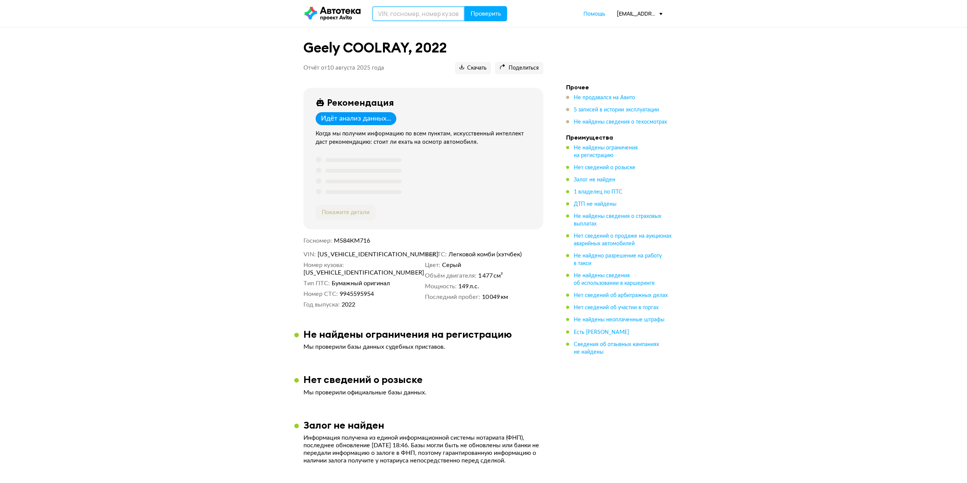
click at [417, 14] on input "text" at bounding box center [418, 13] width 93 height 15
type input "R"
type input "К227ОТ21"
click at [487, 11] on span "Проверить" at bounding box center [485, 14] width 30 height 6
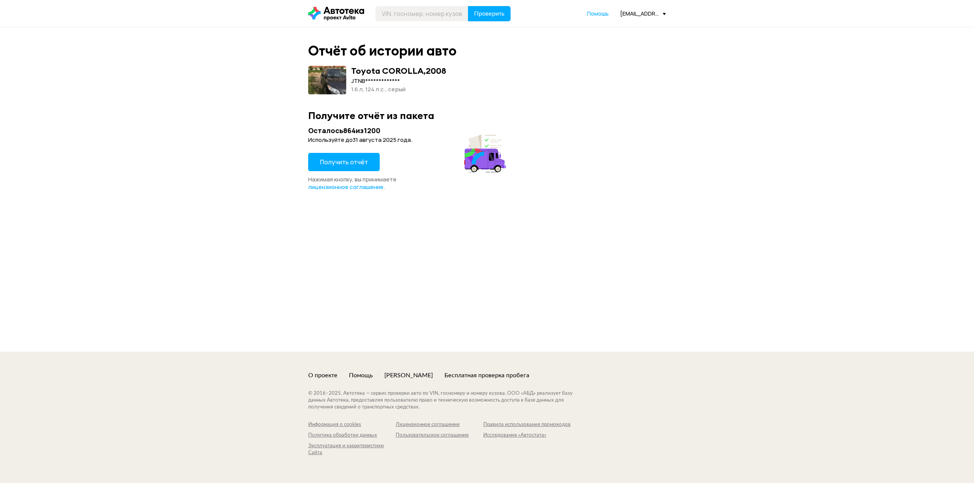
click at [355, 160] on span "Получить отчёт" at bounding box center [344, 162] width 48 height 8
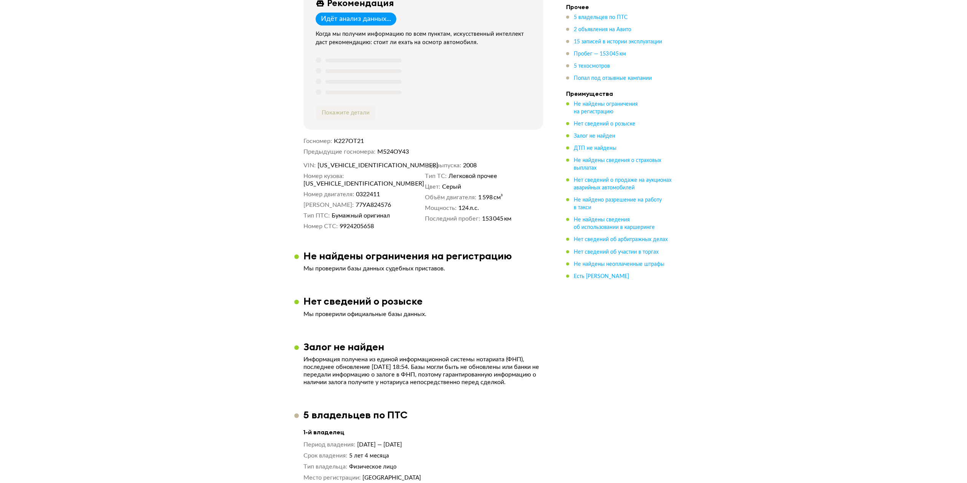
scroll to position [304, 0]
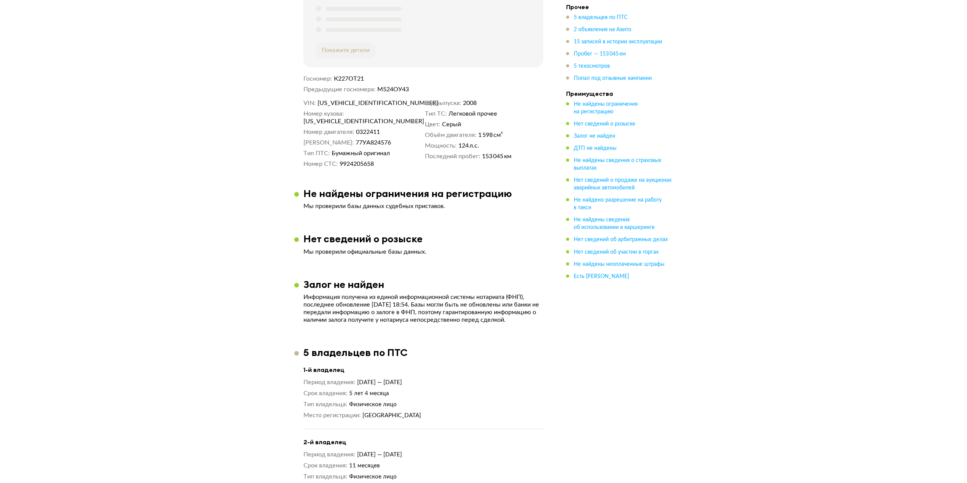
click at [350, 108] on div "VIN [US_VEHICLE_IDENTIFICATION_NUMBER] Номер кузова [US_VEHICLE_IDENTIFICATION_…" at bounding box center [423, 133] width 240 height 69
click at [350, 103] on span "[US_VEHICLE_IDENTIFICATION_NUMBER]" at bounding box center [361, 103] width 88 height 8
copy span "[US_VEHICLE_IDENTIFICATION_NUMBER]"
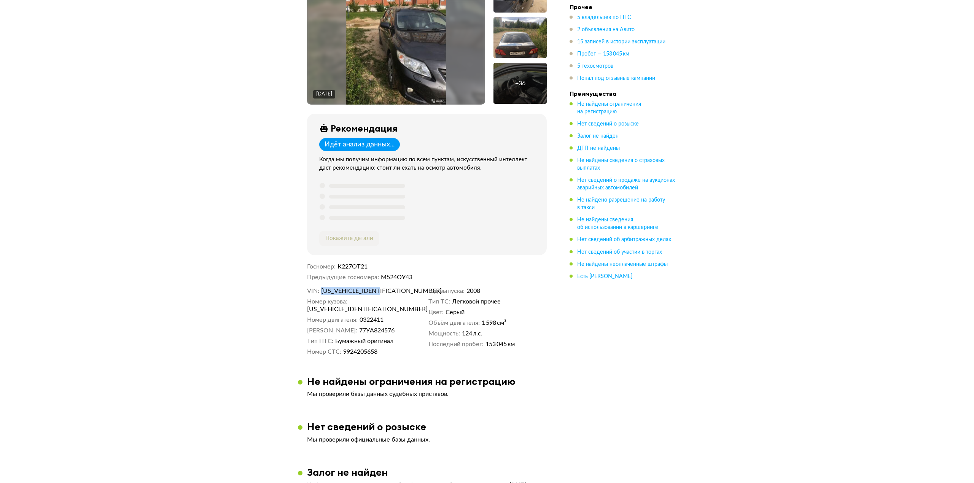
scroll to position [0, 0]
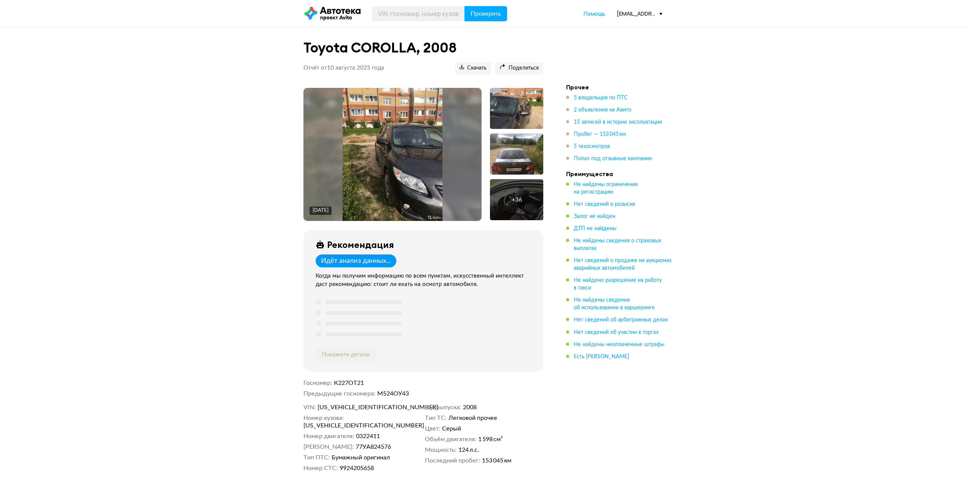
click at [526, 200] on div "+ 36" at bounding box center [516, 199] width 53 height 41
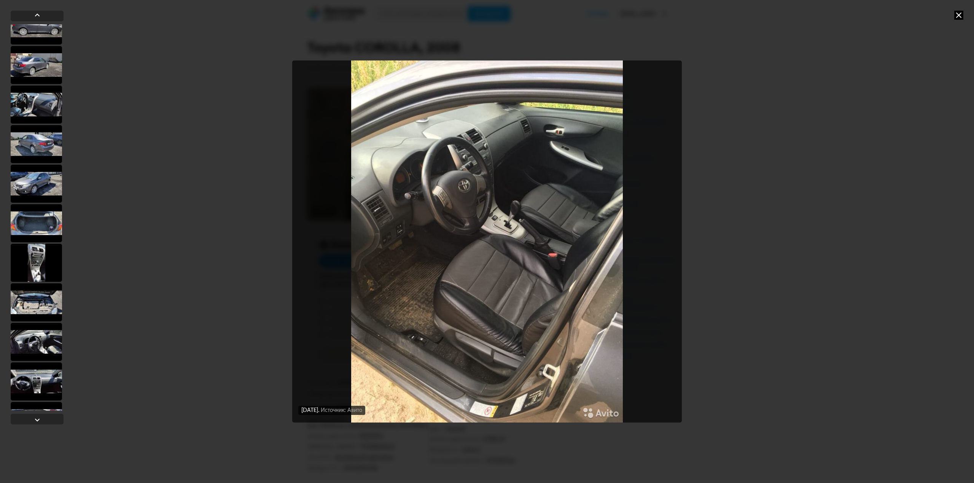
scroll to position [558, 0]
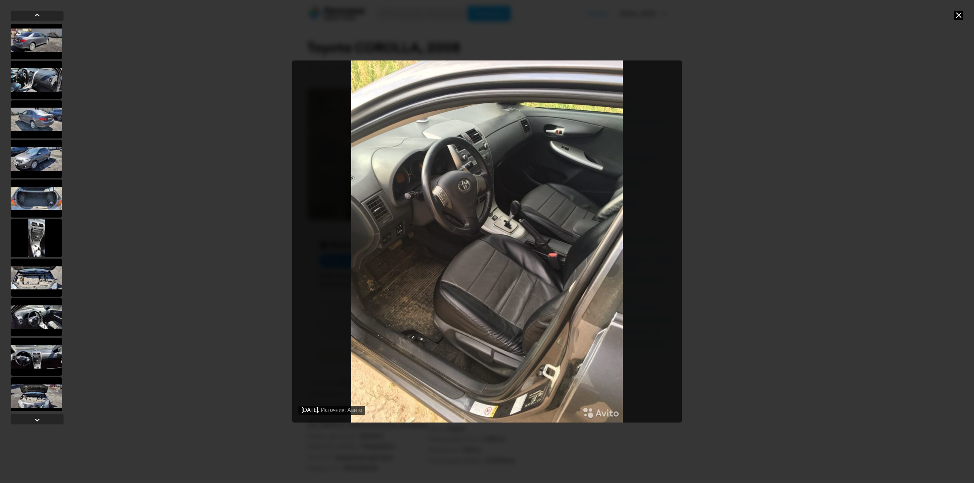
click at [45, 359] on div at bounding box center [36, 357] width 51 height 38
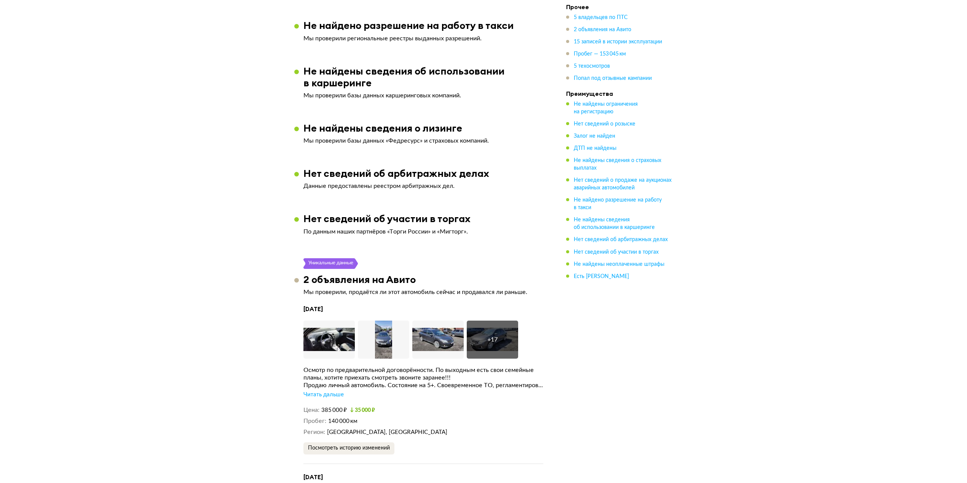
scroll to position [1522, 0]
